Goal: Task Accomplishment & Management: Complete application form

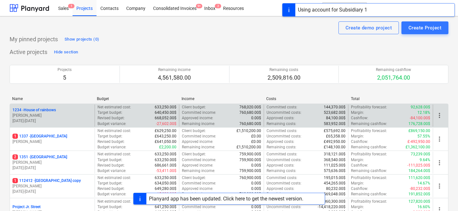
click at [51, 122] on p "[DATE] - [DATE]" at bounding box center [52, 120] width 80 height 5
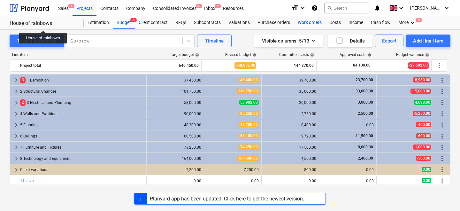
click at [314, 17] on div "Work orders" at bounding box center [310, 22] width 32 height 13
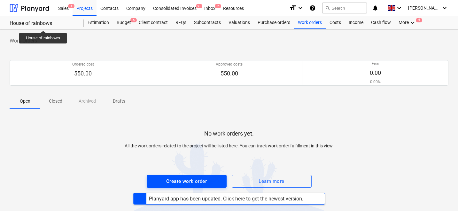
click at [196, 177] on div "Create work order" at bounding box center [186, 181] width 41 height 8
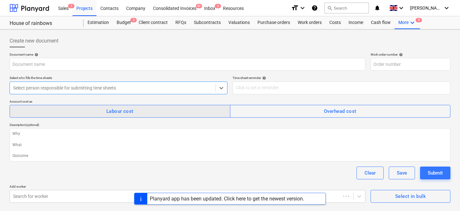
type textarea "x"
type input "1234-WO-007"
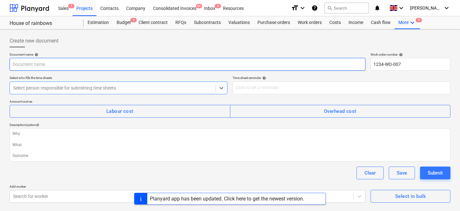
click at [117, 70] on input "text" at bounding box center [188, 64] width 356 height 13
type textarea "x"
type input "R"
type textarea "x"
type input "Re"
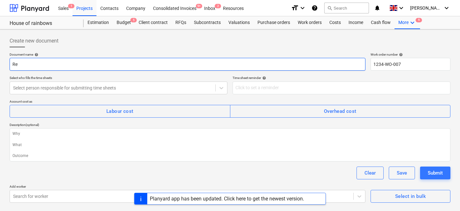
type textarea "x"
type input "Rep"
type textarea "x"
type input "Repo"
type textarea "x"
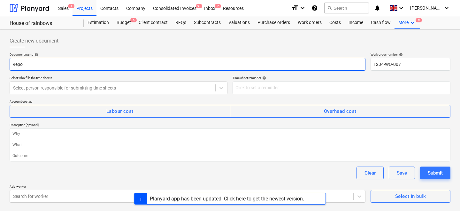
type input "Rep"
type textarea "x"
type input "Re"
type textarea "x"
type input "R"
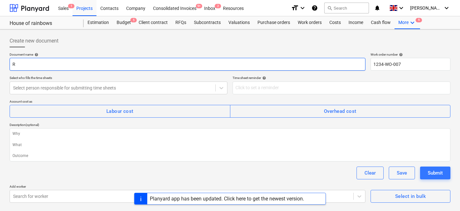
type textarea "x"
type input "T"
type textarea "x"
type input "Ti"
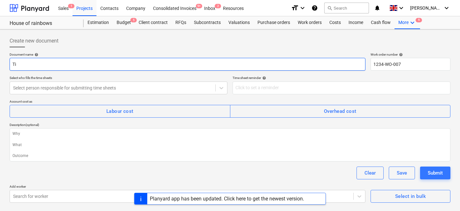
type textarea "x"
type input "Tim"
type textarea "x"
type input "Time"
type textarea "x"
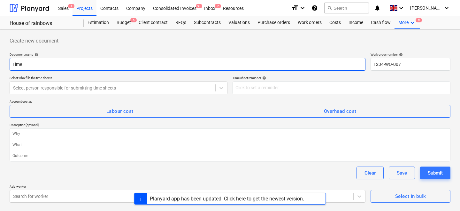
type input "Times"
type textarea "x"
type input "Timesh"
type textarea "x"
type input "Timeshe"
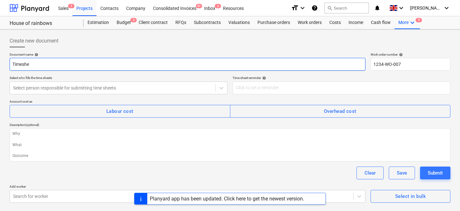
type textarea "x"
type input "Timeshee"
type textarea "x"
type input "Timesheet"
type textarea "x"
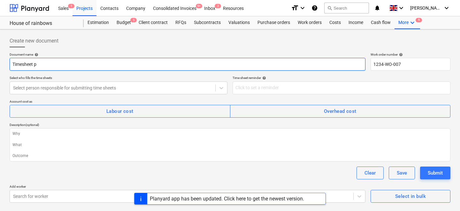
type input "Timesheet pe"
type textarea "x"
type input "Timesheet per"
type textarea "x"
type input "Timesheet pers"
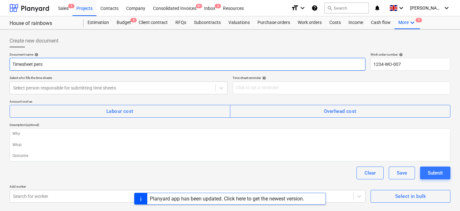
type textarea "x"
type input "Timesheet perso"
type textarea "x"
type input "Timesheet person"
type textarea "x"
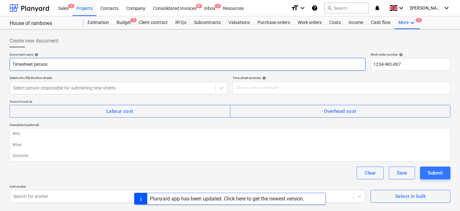
type input "Timesheet person"
type textarea "x"
type input "Timesheet person 1"
type textarea "x"
type input "Timesheet person 1"
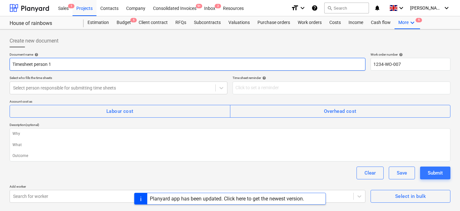
type textarea "x"
type input "Timesheet person 1"
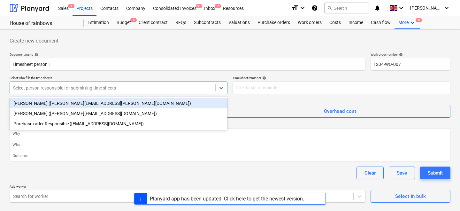
click at [105, 85] on div at bounding box center [112, 88] width 199 height 6
click at [66, 103] on div "Johnny Walker (carl+johnny@planyard.com)" at bounding box center [119, 103] width 218 height 10
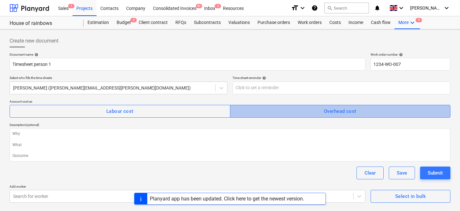
click at [292, 114] on span "Overhead cost" at bounding box center [340, 111] width 207 height 8
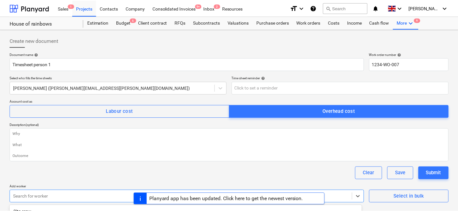
scroll to position [91, 0]
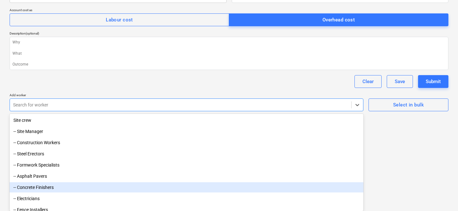
click at [89, 119] on body "Sales 1 Projects Contacts Company Consolidated Invoices 9+ Inbox 2 Resources fo…" at bounding box center [229, 14] width 458 height 211
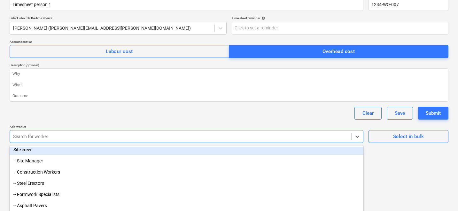
scroll to position [0, 0]
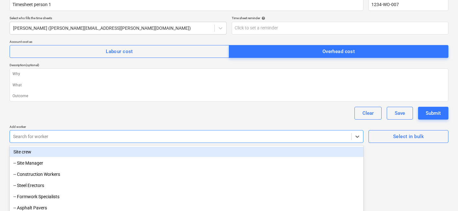
click at [39, 154] on div "Site crew" at bounding box center [187, 152] width 354 height 10
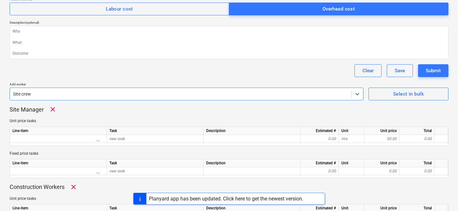
scroll to position [103, 0]
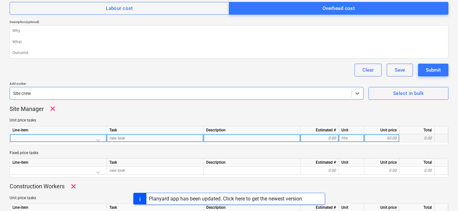
type textarea "x"
click at [95, 138] on div at bounding box center [57, 139] width 91 height 11
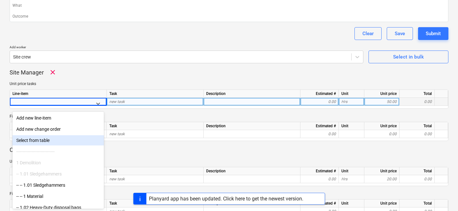
scroll to position [4, 0]
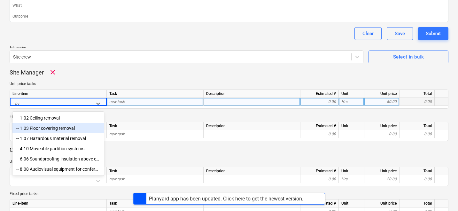
type input "o"
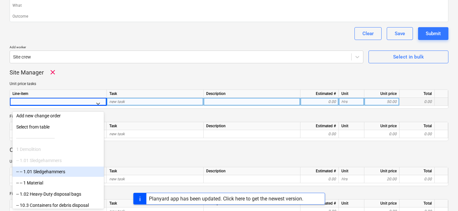
scroll to position [13, 0]
click at [56, 172] on div "-- -- 1.01 Sledgehammers" at bounding box center [57, 172] width 91 height 10
type textarea "x"
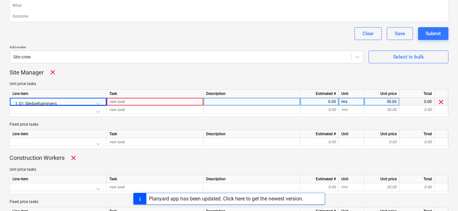
click at [103, 87] on div "Unit price tasks Line-item Task Description Estimated # Unit Unit price Total 1…" at bounding box center [229, 98] width 439 height 35
click at [222, 101] on div at bounding box center [251, 102] width 97 height 8
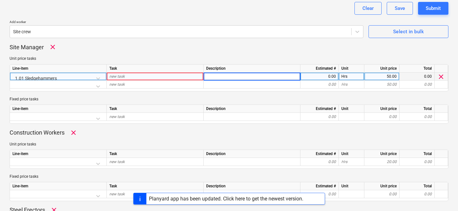
scroll to position [165, 0]
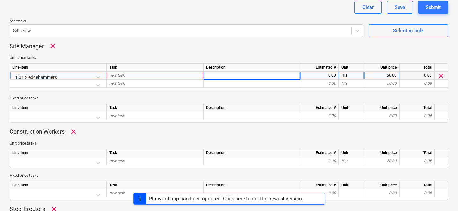
click at [383, 72] on div "50.00" at bounding box center [382, 76] width 30 height 8
type input "120"
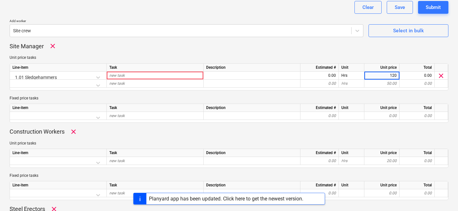
click at [351, 47] on div "Site Manager clear" at bounding box center [229, 46] width 439 height 8
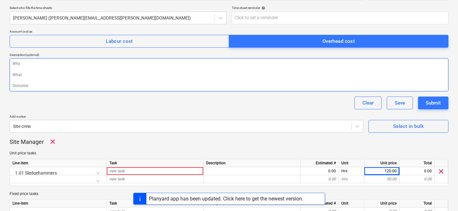
scroll to position [68, 0]
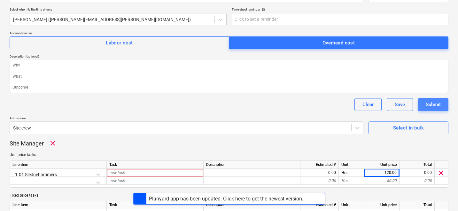
click at [428, 104] on div "Submit" at bounding box center [433, 104] width 15 height 8
type textarea "x"
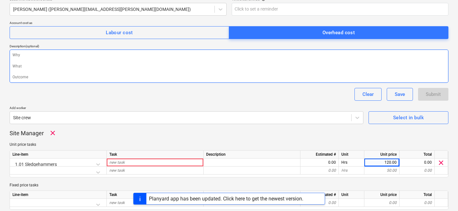
scroll to position [91, 0]
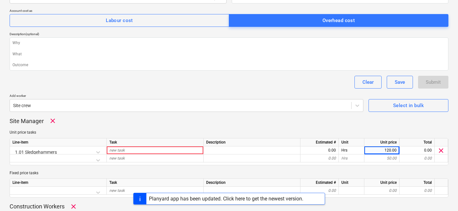
click at [162, 143] on div "Task" at bounding box center [155, 142] width 97 height 8
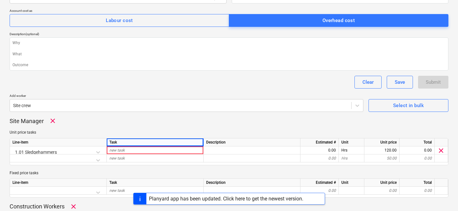
click at [161, 145] on div "Task" at bounding box center [155, 142] width 97 height 8
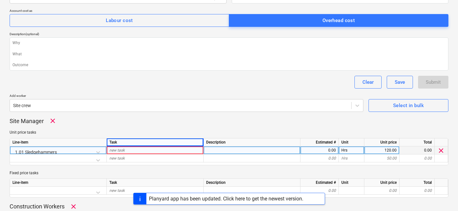
click at [157, 150] on div "new task" at bounding box center [155, 150] width 97 height 8
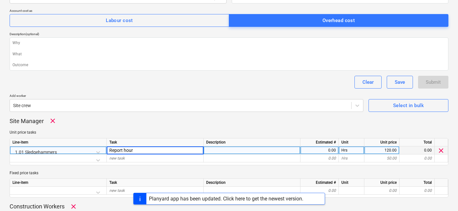
type input "Report hours"
click at [334, 86] on div "Clear Save Submit" at bounding box center [229, 82] width 439 height 13
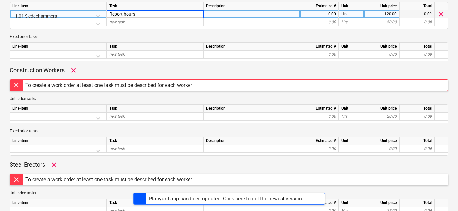
scroll to position [227, 0]
click at [72, 67] on span "clear" at bounding box center [74, 70] width 8 height 8
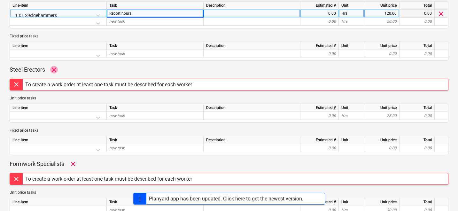
click at [56, 69] on span "clear" at bounding box center [54, 70] width 8 height 8
click at [56, 69] on p "Formwork Specialists" at bounding box center [37, 70] width 55 height 8
click at [67, 69] on div "Formwork Specialists clear" at bounding box center [229, 70] width 439 height 8
click at [72, 69] on span "clear" at bounding box center [73, 70] width 8 height 8
click at [52, 70] on div "Asphalt Pavers clear" at bounding box center [229, 70] width 439 height 8
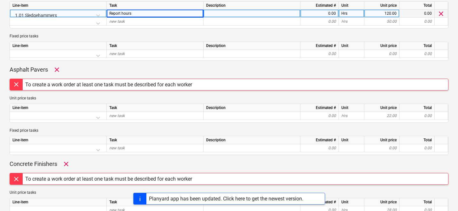
click at [55, 70] on span "clear" at bounding box center [57, 70] width 8 height 8
click at [67, 69] on span "clear" at bounding box center [66, 70] width 8 height 8
click at [51, 69] on span "clear" at bounding box center [48, 70] width 8 height 8
click at [64, 69] on div "Fence Installers clear" at bounding box center [229, 70] width 439 height 8
click at [61, 69] on span "clear" at bounding box center [59, 70] width 8 height 8
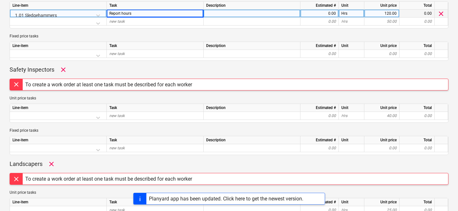
click at [60, 69] on span "clear" at bounding box center [63, 70] width 8 height 8
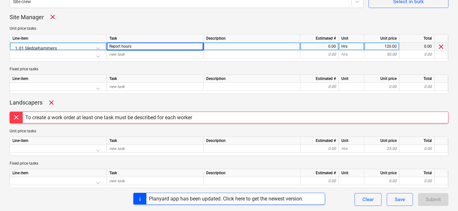
scroll to position [195, 0]
click at [51, 103] on span "clear" at bounding box center [52, 103] width 8 height 8
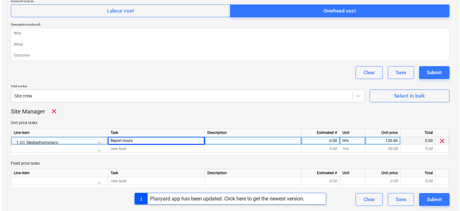
scroll to position [100, 0]
click at [431, 76] on div "Submit" at bounding box center [433, 72] width 15 height 8
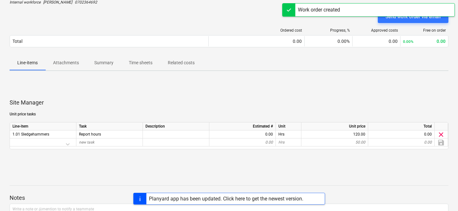
scroll to position [53, 0]
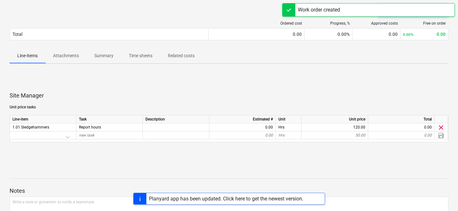
click at [145, 60] on span "Time sheets" at bounding box center [140, 55] width 39 height 11
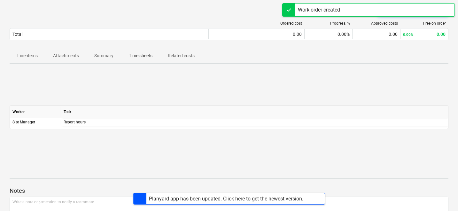
click at [73, 58] on p "Attachments" at bounding box center [66, 55] width 26 height 7
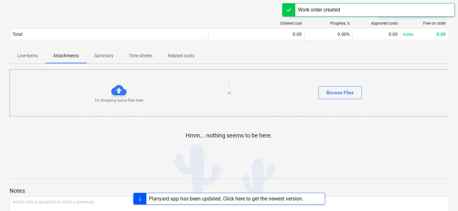
click at [102, 57] on p "Summary" at bounding box center [103, 55] width 19 height 7
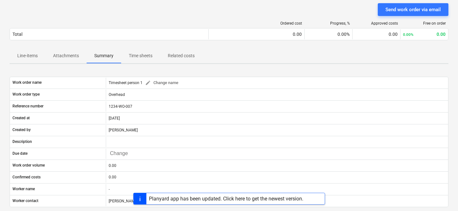
click at [38, 56] on span "Line-items" at bounding box center [28, 55] width 36 height 11
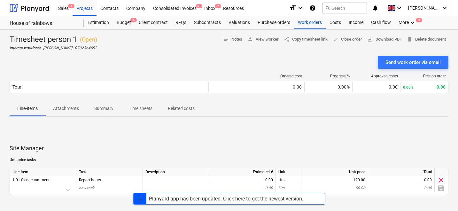
click at [78, 111] on p "Attachments" at bounding box center [66, 108] width 26 height 7
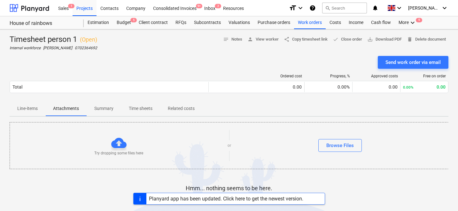
click at [98, 109] on p "Summary" at bounding box center [103, 108] width 19 height 7
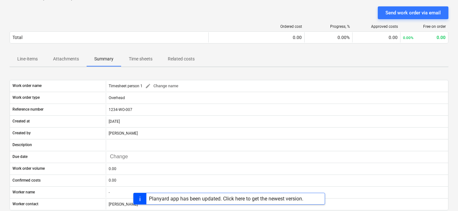
scroll to position [45, 0]
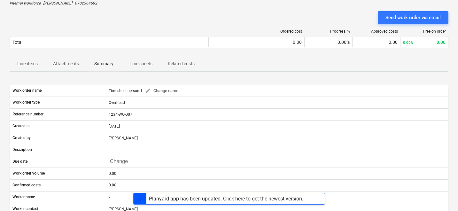
click at [141, 61] on p "Time sheets" at bounding box center [141, 63] width 24 height 7
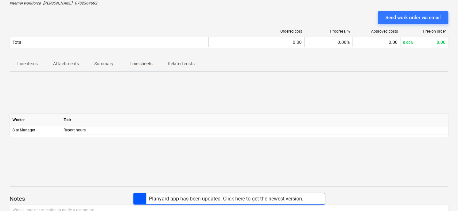
click at [170, 65] on p "Related costs" at bounding box center [181, 63] width 27 height 7
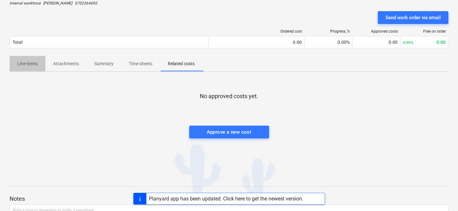
click at [42, 59] on span "Line-items" at bounding box center [28, 63] width 36 height 11
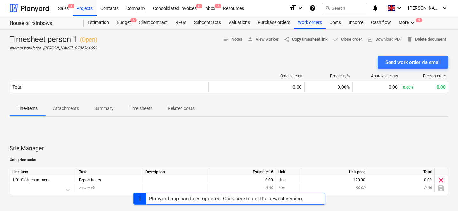
click at [296, 40] on span "share Copy timesheet link" at bounding box center [306, 39] width 44 height 7
click at [143, 5] on div "Company" at bounding box center [135, 8] width 27 height 16
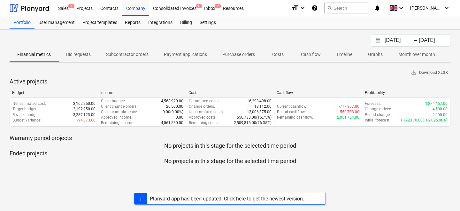
click at [207, 29] on div "12.07.2025 Press the down arrow key to interact with the calendar and select a …" at bounding box center [230, 119] width 460 height 181
click at [207, 22] on div "Settings" at bounding box center [208, 22] width 24 height 13
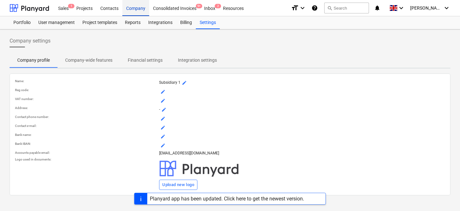
click at [138, 6] on div "Company" at bounding box center [135, 8] width 27 height 16
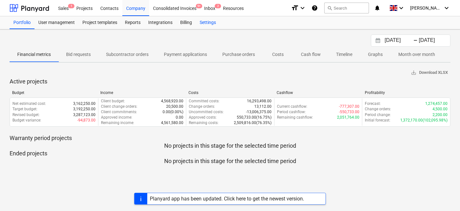
click at [211, 25] on div "Settings" at bounding box center [208, 22] width 24 height 13
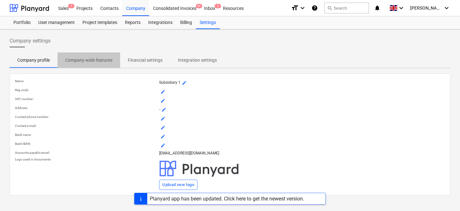
click at [87, 61] on p "Company-wide features" at bounding box center [88, 60] width 47 height 7
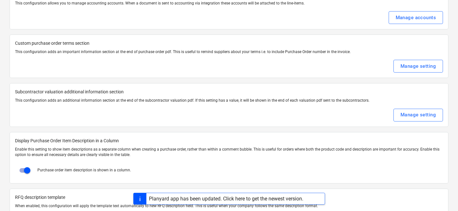
scroll to position [853, 0]
click at [406, 69] on div "Manage setting" at bounding box center [417, 67] width 35 height 8
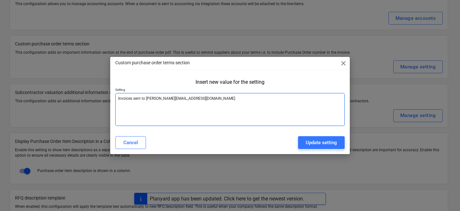
click at [254, 110] on textarea "Invoices sent to Carl@accounting.com" at bounding box center [229, 109] width 229 height 33
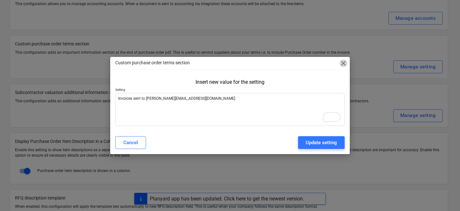
click at [341, 61] on span "close" at bounding box center [344, 63] width 8 height 8
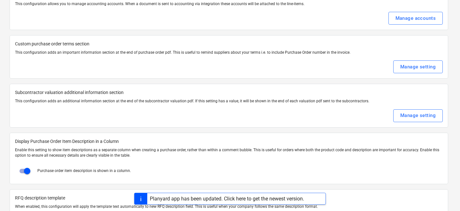
type textarea "x"
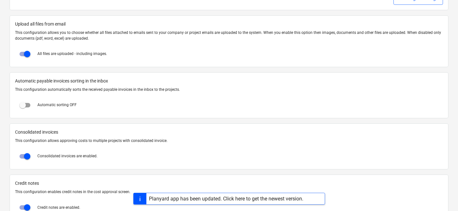
scroll to position [353, 0]
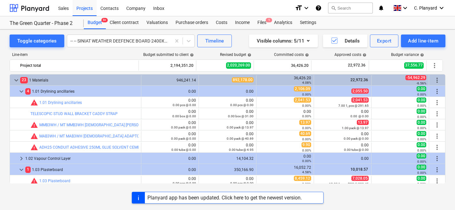
scroll to position [182, 0]
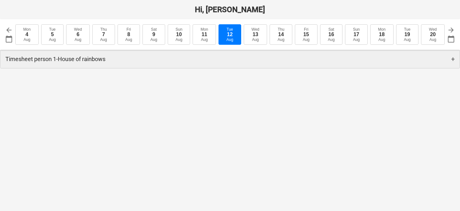
click at [119, 65] on div "Timesheet person 1 - House of rainbows +" at bounding box center [229, 59] width 459 height 18
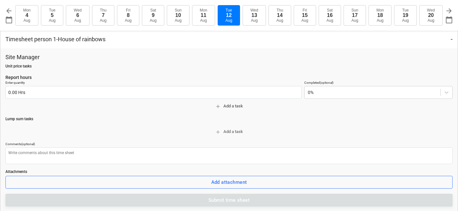
scroll to position [20, 0]
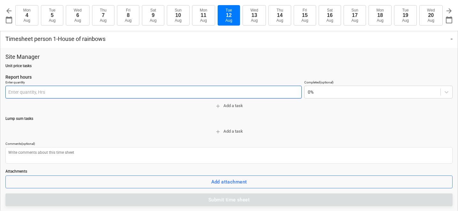
click at [139, 98] on input "text" at bounding box center [153, 92] width 296 height 13
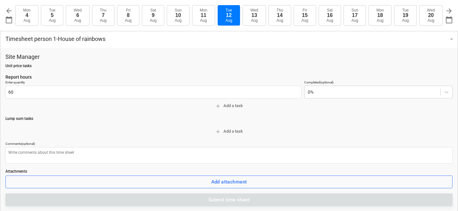
type input "60.00 Hrs"
click at [144, 119] on p "Lump sum tasks" at bounding box center [228, 118] width 447 height 5
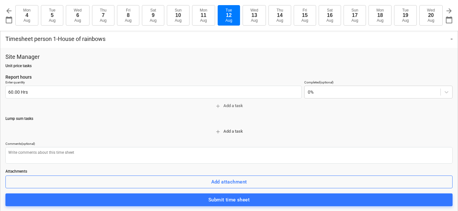
scroll to position [21, 0]
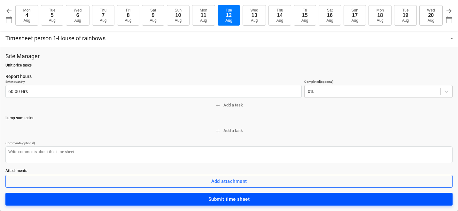
click at [150, 196] on span "Submit time sheet" at bounding box center [228, 199] width 433 height 8
type textarea "x"
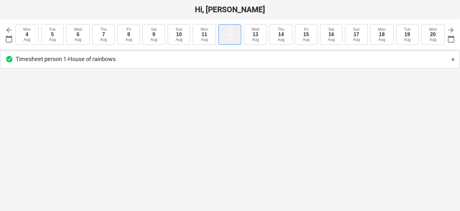
click at [231, 39] on div "Aug" at bounding box center [230, 39] width 7 height 4
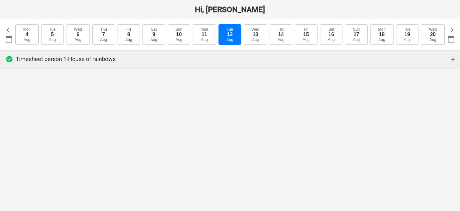
click at [223, 59] on div "check_circle Timesheet person 1 - House of rainbows +" at bounding box center [229, 59] width 459 height 18
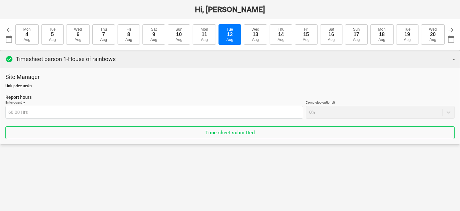
click at [144, 66] on div "check_circle Timesheet person 1 - House of rainbows -" at bounding box center [229, 59] width 459 height 18
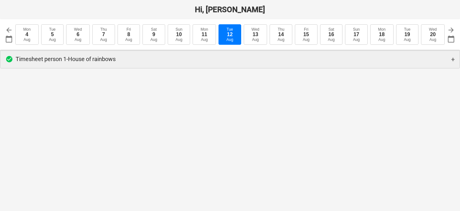
click at [144, 64] on div "check_circle Timesheet person 1 - House of rainbows +" at bounding box center [229, 59] width 459 height 18
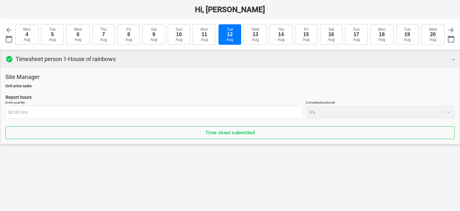
click at [144, 64] on div "check_circle Timesheet person 1 - House of rainbows -" at bounding box center [229, 59] width 459 height 18
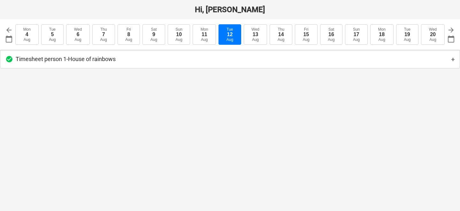
click at [136, 75] on div "Hi, Johnny arrow_back calendar_today 2025-08-12 Mon 4 Aug Tue 5 Aug Wed 6 Aug T…" at bounding box center [230, 105] width 460 height 211
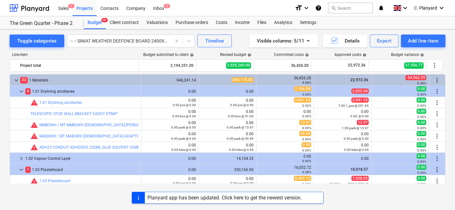
scroll to position [182, 0]
